Goal: Transaction & Acquisition: Purchase product/service

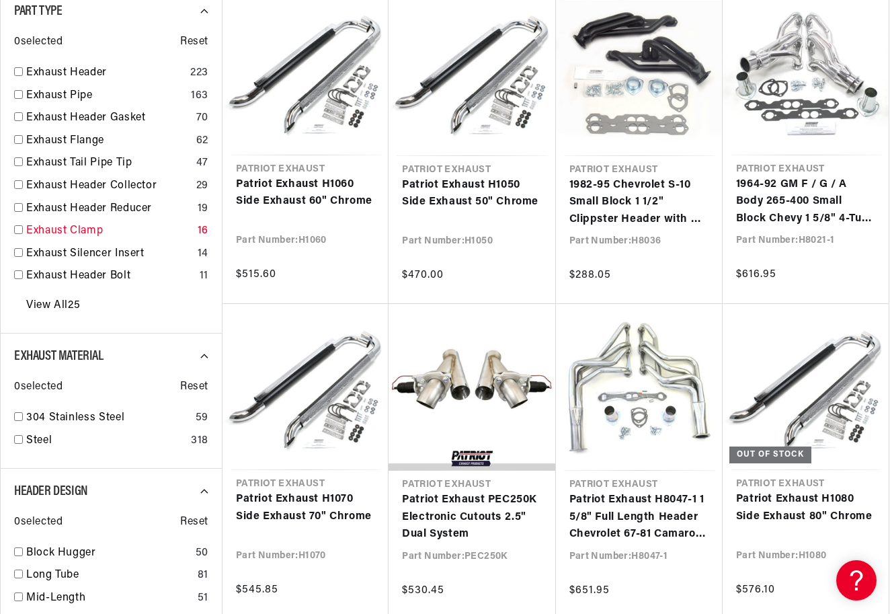
click at [96, 229] on link "Exhaust Clamp" at bounding box center [109, 231] width 166 height 17
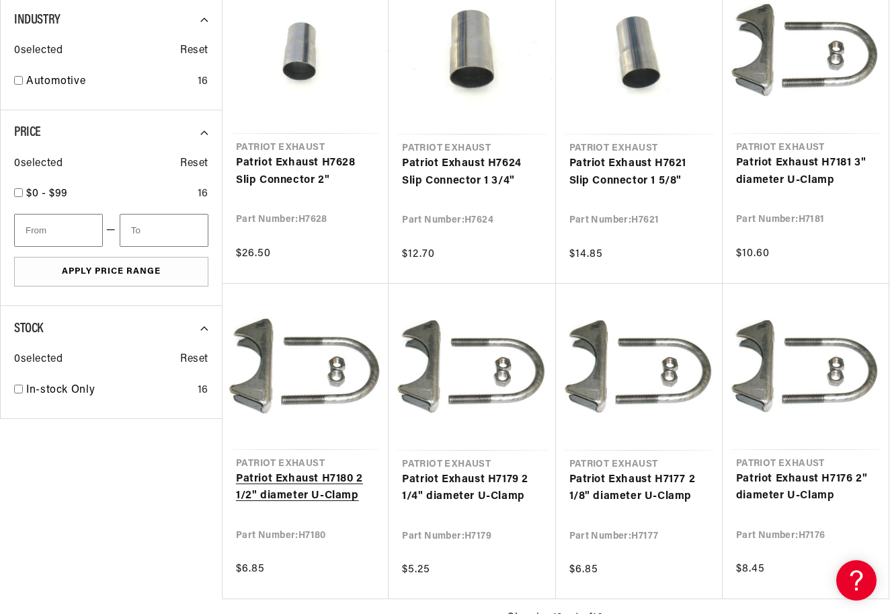
scroll to position [881, 0]
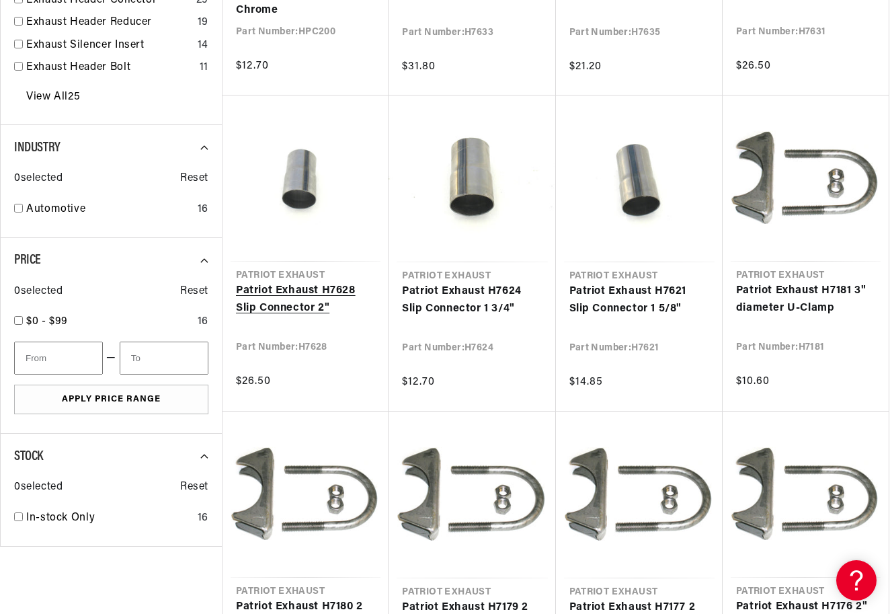
scroll to position [737, 0]
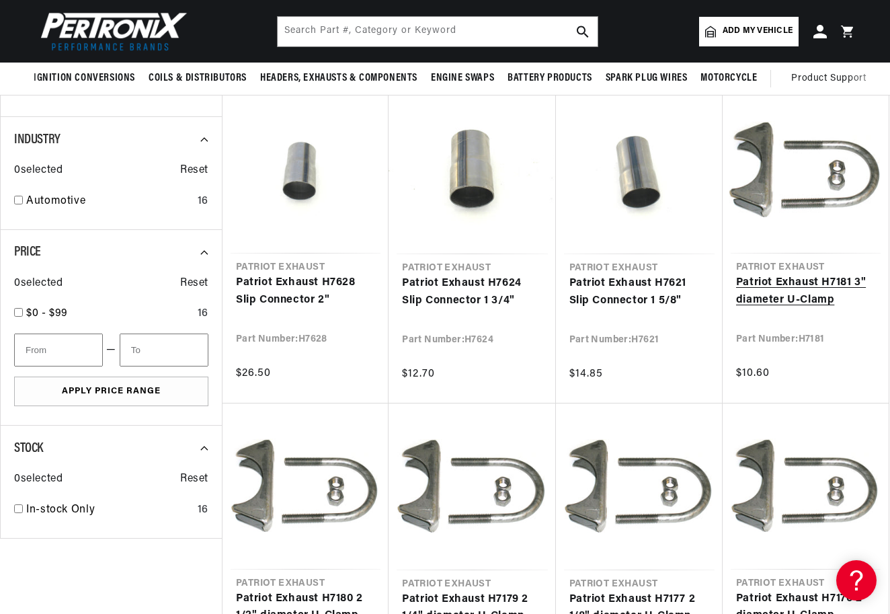
click at [774, 295] on link "Patriot Exhaust H7181 3" diameter U-Clamp" at bounding box center [805, 291] width 139 height 34
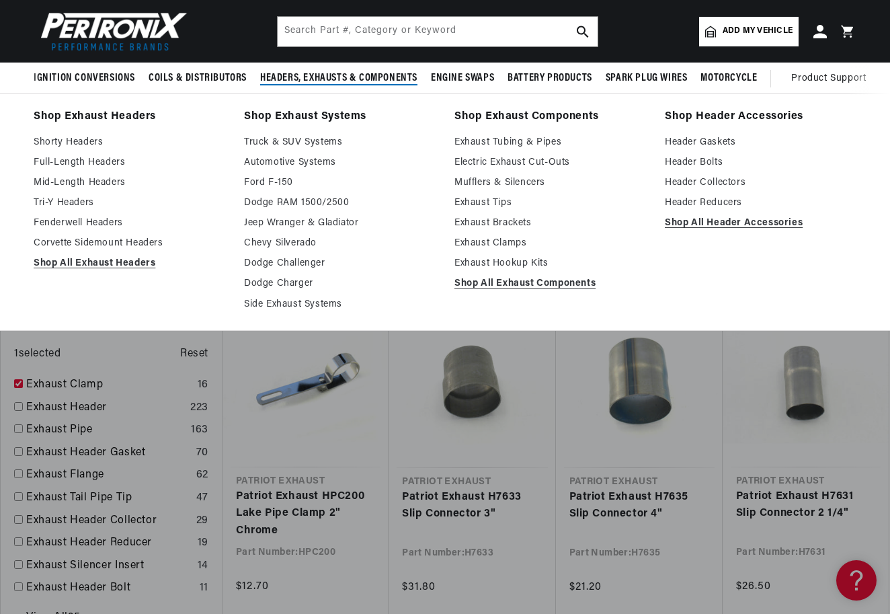
scroll to position [0, 0]
click at [485, 225] on link "Exhaust Brackets" at bounding box center [550, 223] width 192 height 16
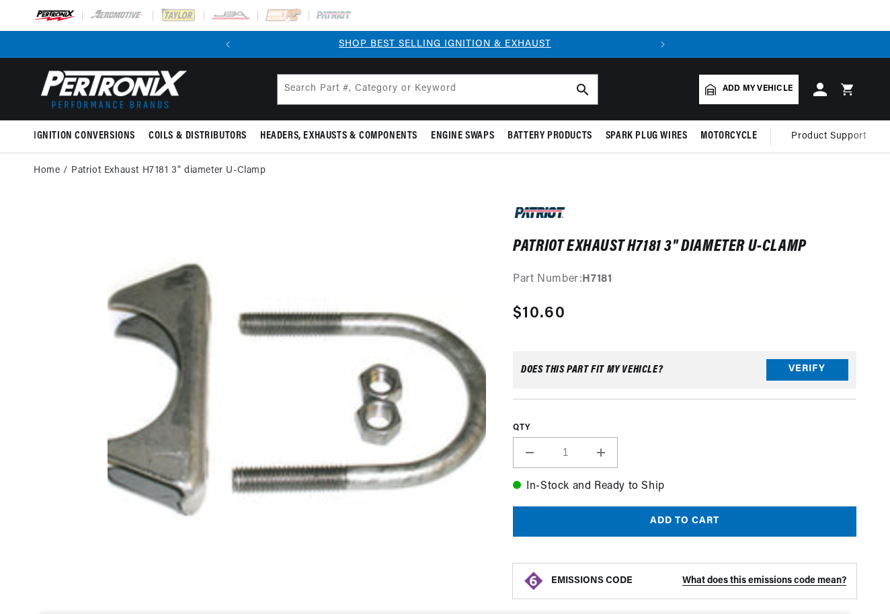
click at [598, 449] on button "Increase quantity for Patriot Exhaust H7181 3&quot; diameter U-Clamp" at bounding box center [601, 452] width 32 height 31
type input "2"
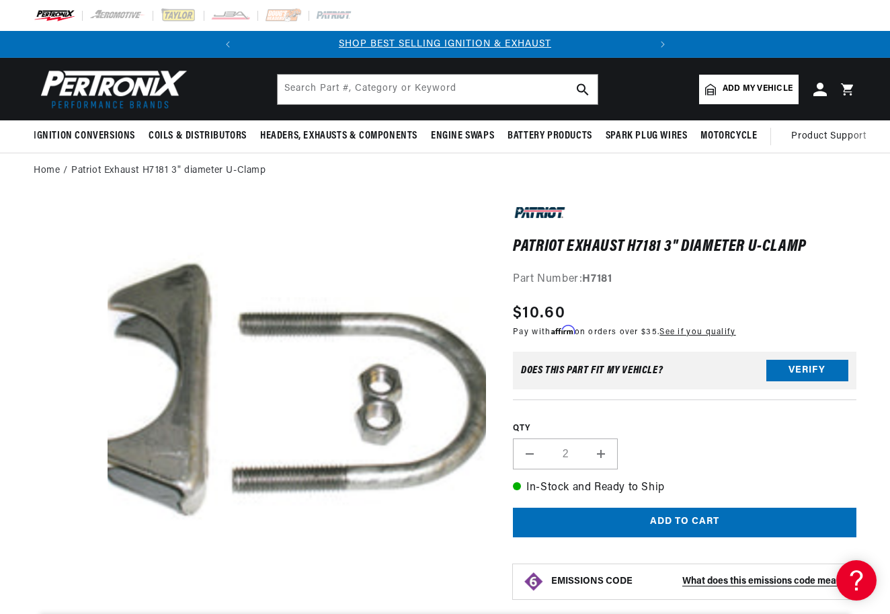
click at [651, 514] on button "Add to cart" at bounding box center [685, 523] width 344 height 30
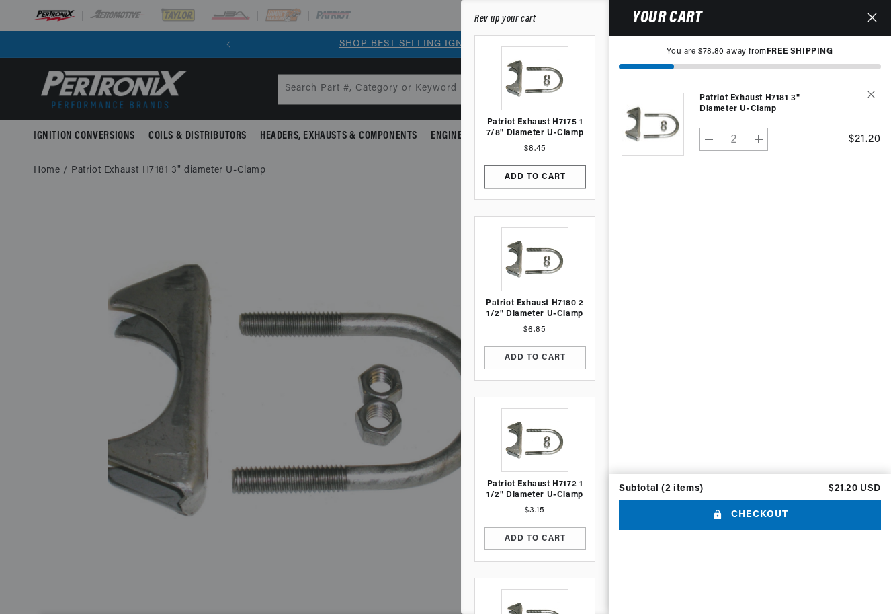
scroll to position [0, 407]
click at [869, 14] on icon "Close" at bounding box center [872, 17] width 9 height 9
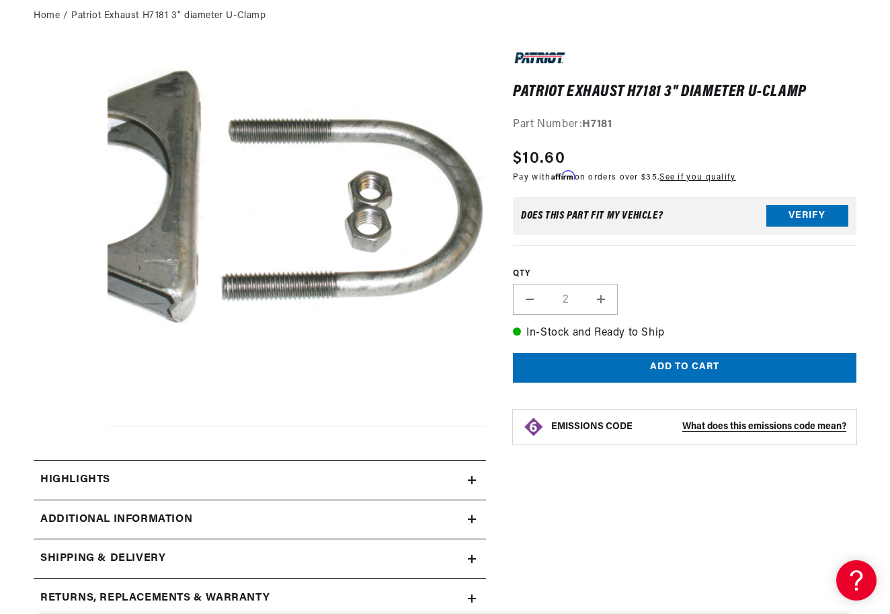
scroll to position [37, 10]
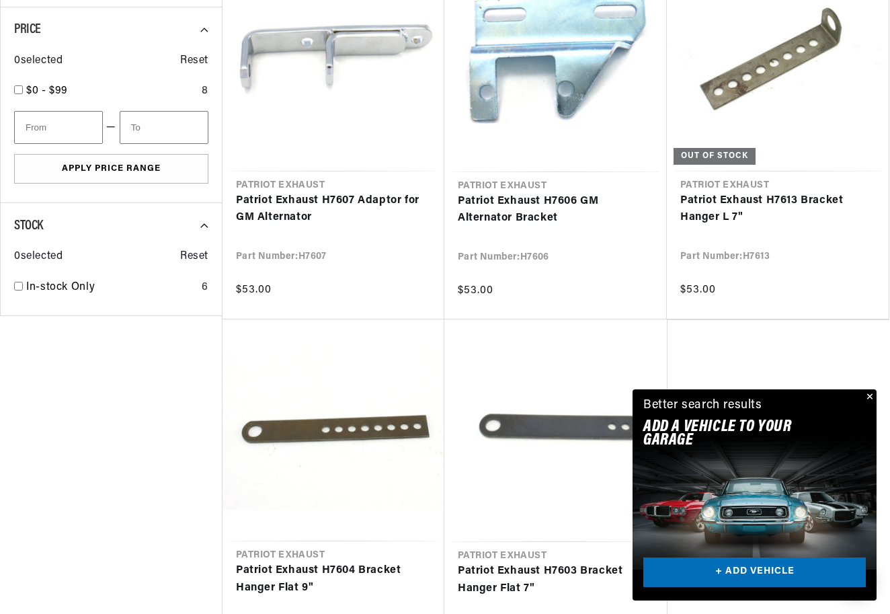
scroll to position [0, 407]
click at [869, 394] on button "Close" at bounding box center [868, 397] width 16 height 16
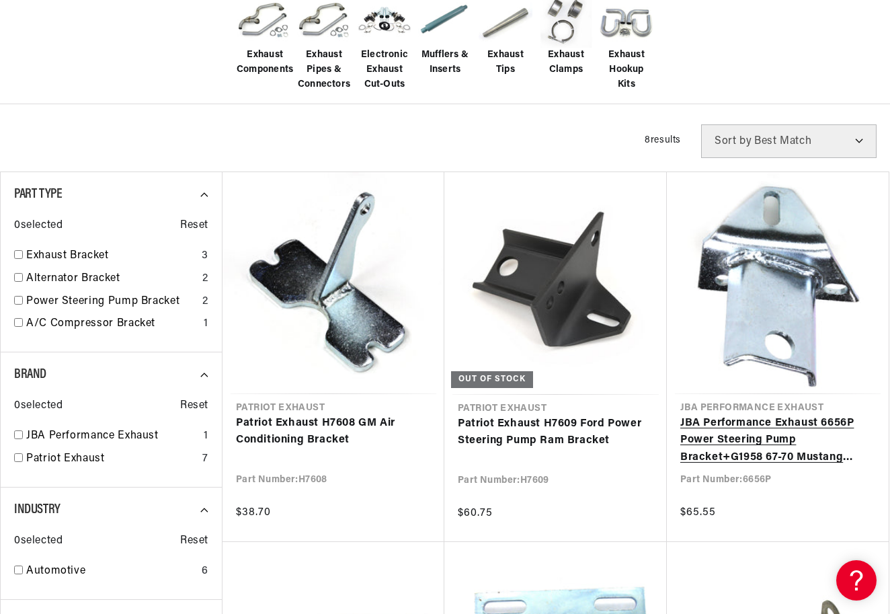
scroll to position [366, 0]
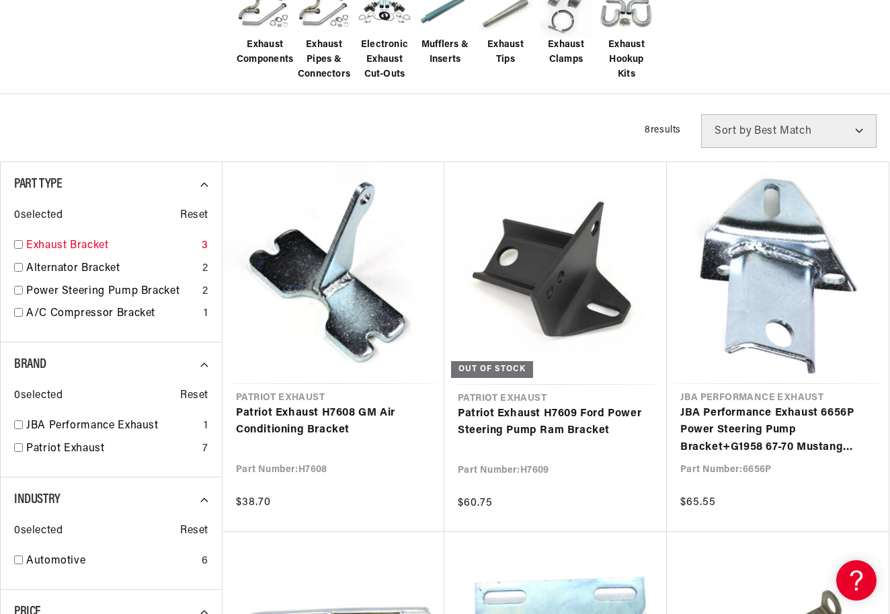
click at [87, 247] on link "Exhaust Bracket" at bounding box center [111, 245] width 170 height 17
